Goal: Check status: Check status

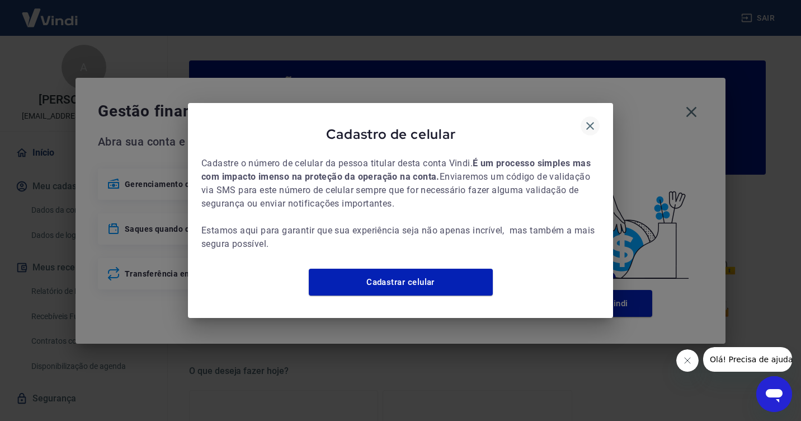
click at [586, 125] on icon "button" at bounding box center [590, 125] width 13 height 13
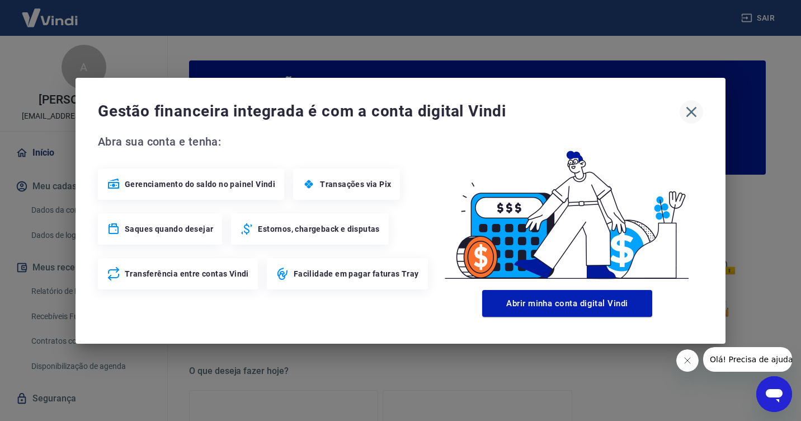
click at [691, 111] on icon "button" at bounding box center [692, 111] width 11 height 11
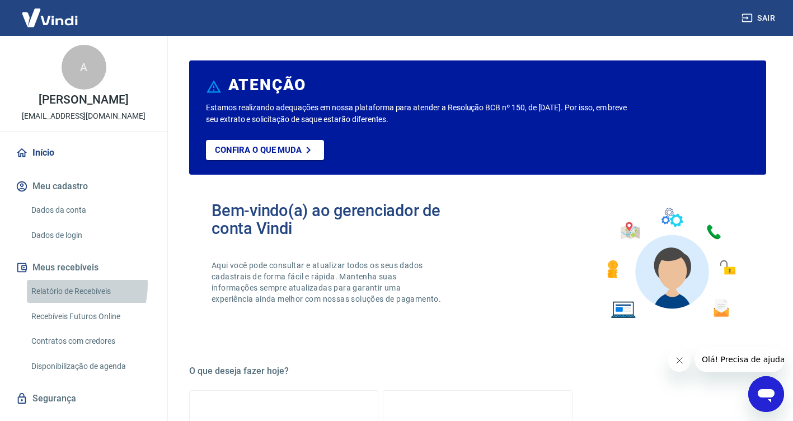
click at [59, 285] on link "Relatório de Recebíveis" at bounding box center [90, 291] width 127 height 23
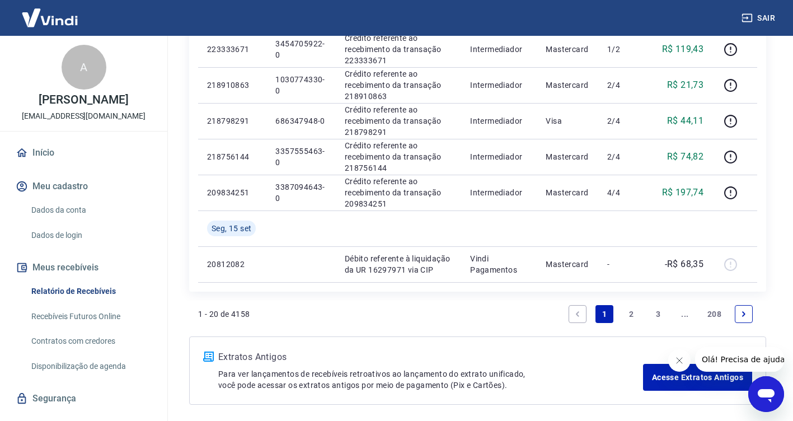
scroll to position [839, 0]
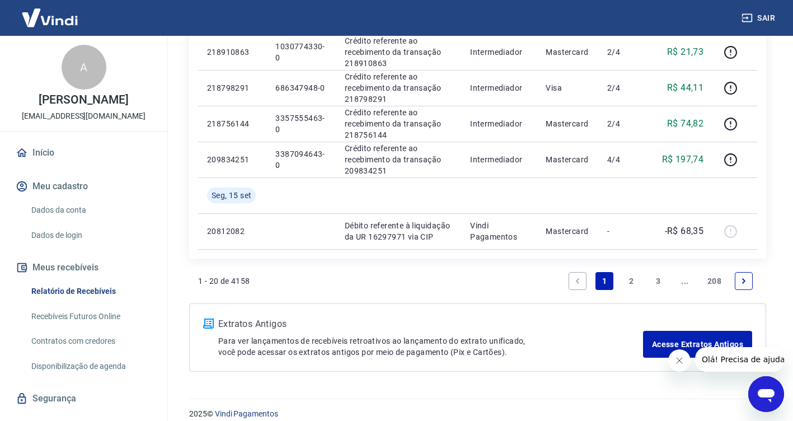
click at [633, 277] on link "2" at bounding box center [631, 281] width 18 height 18
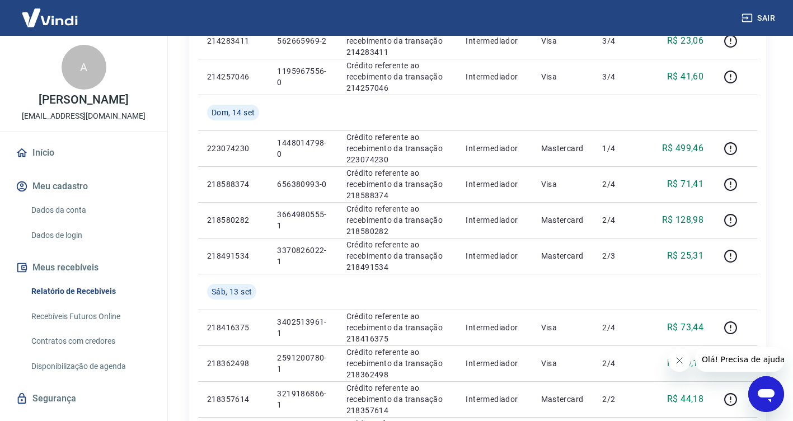
scroll to position [504, 0]
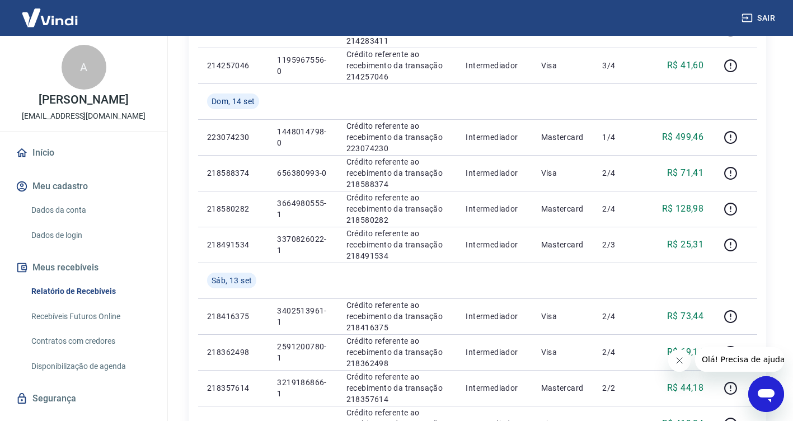
click at [673, 360] on button "Fechar mensagem da empresa" at bounding box center [679, 360] width 22 height 22
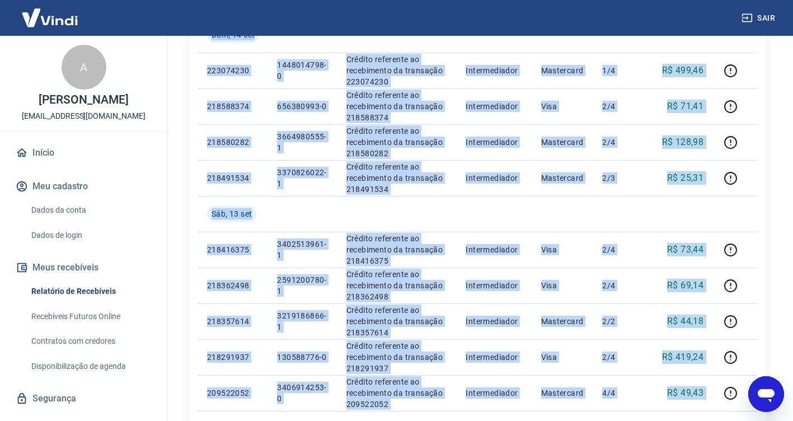
scroll to position [650, 0]
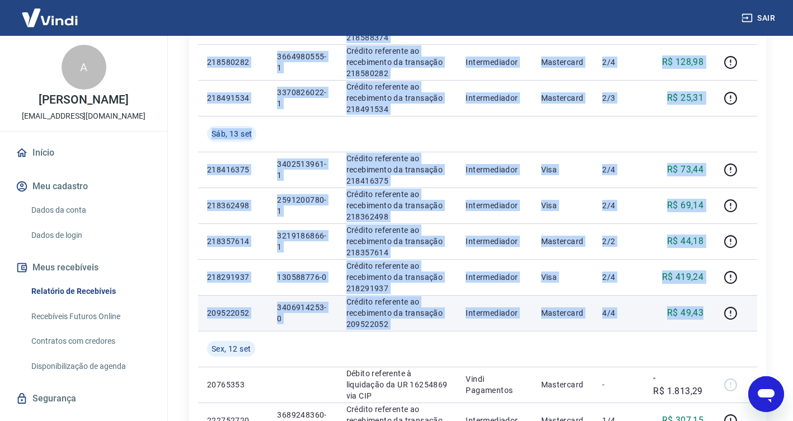
drag, startPoint x: 213, startPoint y: 155, endPoint x: 709, endPoint y: 309, distance: 519.8
click at [709, 309] on tbody "[DATE] 20811600 Débito referente à liquidação da UR 16297489 via CIP Vindi Paga…" at bounding box center [477, 8] width 559 height 859
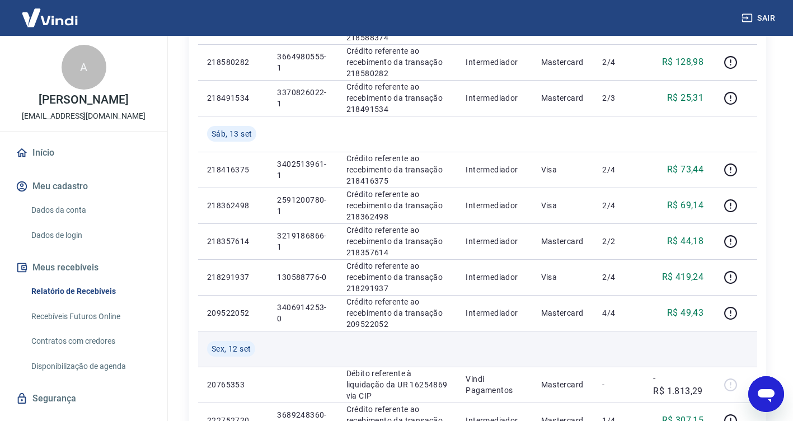
click at [500, 341] on td at bounding box center [494, 349] width 75 height 36
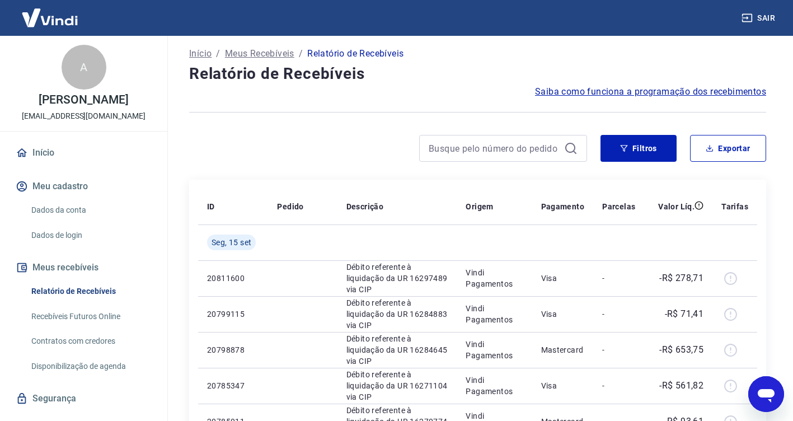
scroll to position [0, 0]
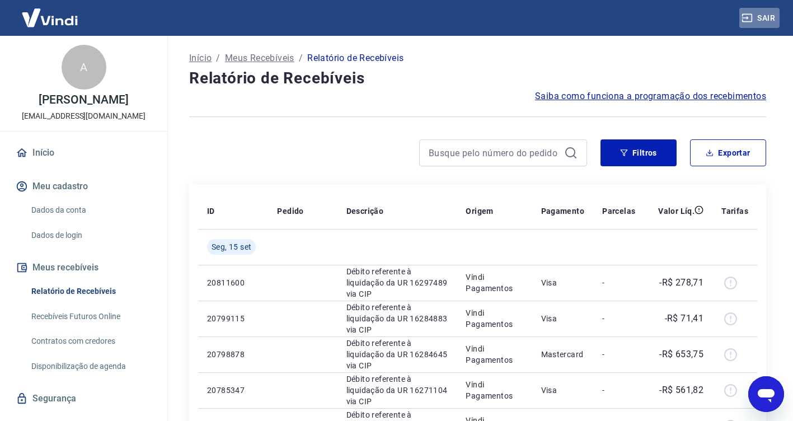
click at [767, 15] on button "Sair" at bounding box center [759, 18] width 40 height 21
